Goal: Transaction & Acquisition: Purchase product/service

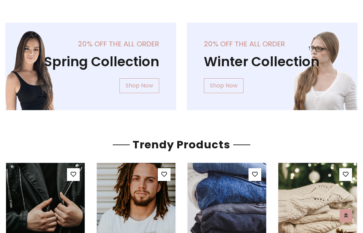
scroll to position [36, 0]
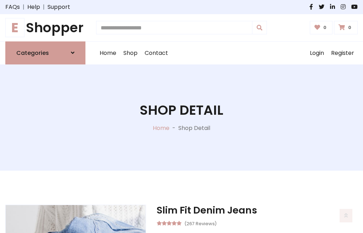
click at [45, 28] on h1 "E Shopper" at bounding box center [45, 28] width 80 height 16
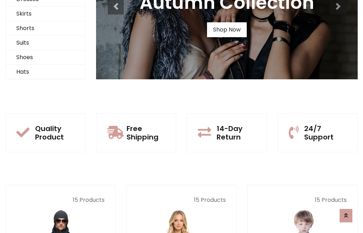
scroll to position [68, 0]
